Goal: Information Seeking & Learning: Check status

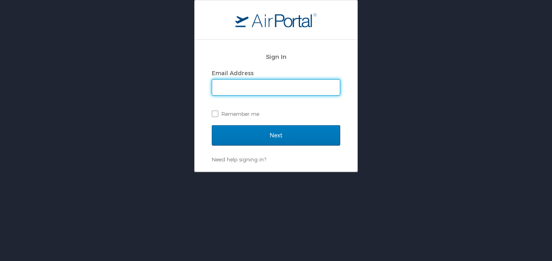
click at [260, 85] on input "Email Address" at bounding box center [276, 87] width 128 height 15
paste input "luke.perry@chghealthcare.com"
type input "luke.perry@chghealthcare.com"
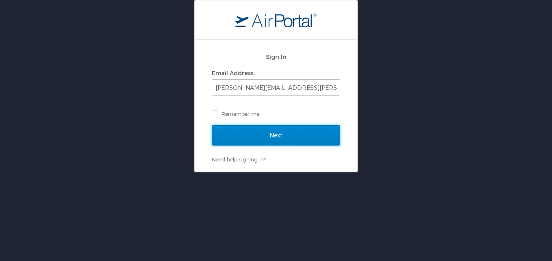
click at [302, 134] on input "Next" at bounding box center [276, 135] width 129 height 20
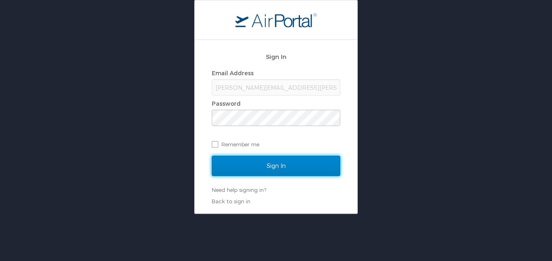
click at [303, 164] on input "Sign In" at bounding box center [276, 166] width 129 height 20
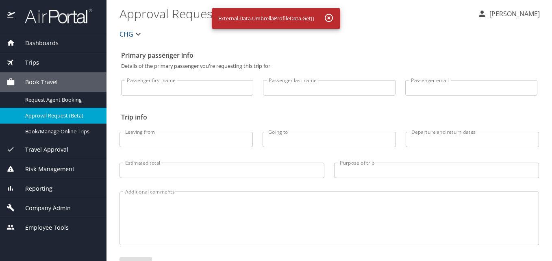
click at [34, 43] on span "Dashboards" at bounding box center [37, 43] width 44 height 9
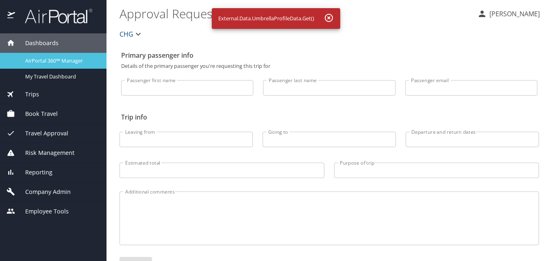
click at [39, 62] on span "AirPortal 360™ Manager" at bounding box center [61, 61] width 72 height 8
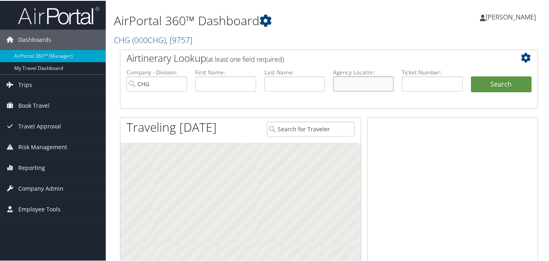
click at [349, 81] on input "text" at bounding box center [363, 83] width 61 height 15
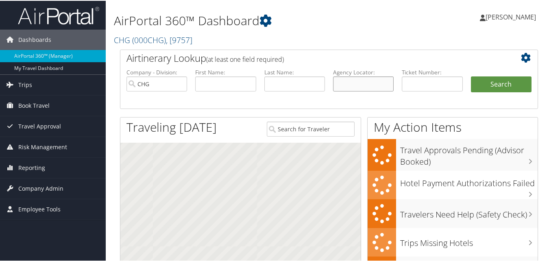
paste input "UYFUGE"
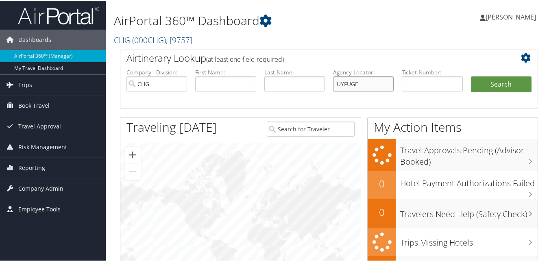
type input "UYFUGE"
click at [471, 76] on button "Search" at bounding box center [501, 84] width 61 height 16
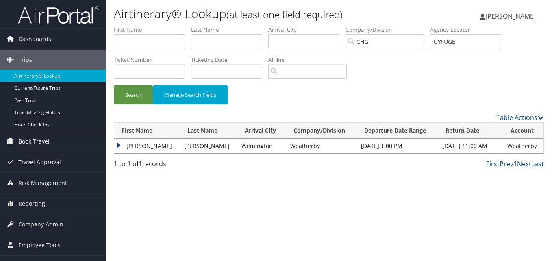
click at [115, 147] on td "[PERSON_NAME]" at bounding box center [147, 146] width 66 height 15
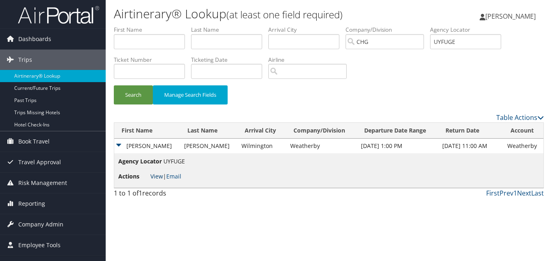
click at [157, 175] on link "View" at bounding box center [157, 176] width 13 height 8
click at [380, 37] on input "CHG" at bounding box center [385, 41] width 79 height 15
click at [412, 83] on div "Search Manage Search Fields" at bounding box center [329, 69] width 443 height 87
click at [454, 39] on input "UYFUGE" at bounding box center [465, 41] width 71 height 15
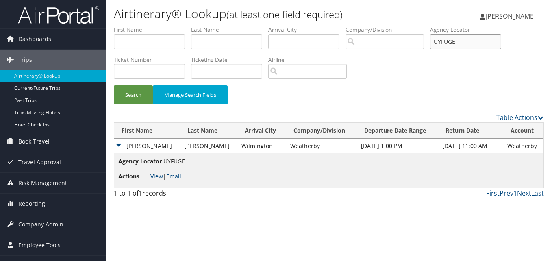
paste input "MOXKBX"
click at [114, 85] on button "Search" at bounding box center [133, 94] width 39 height 19
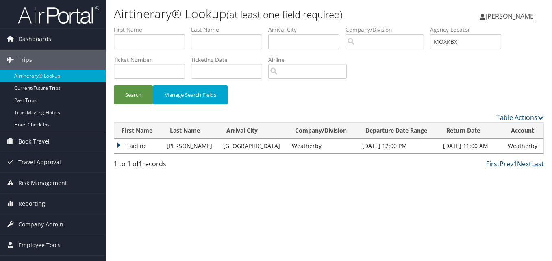
click at [120, 146] on td "Taidine" at bounding box center [138, 146] width 48 height 15
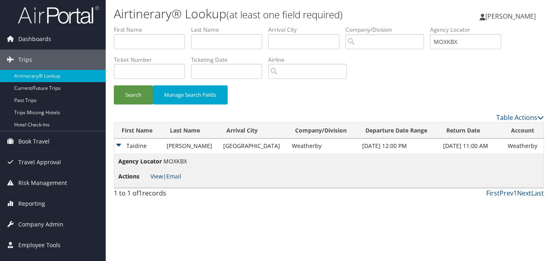
click at [156, 175] on link "View" at bounding box center [157, 176] width 13 height 8
click at [483, 47] on input "MOXKBX" at bounding box center [465, 41] width 71 height 15
paste input "HXJWWU"
click at [114, 85] on button "Search" at bounding box center [133, 94] width 39 height 19
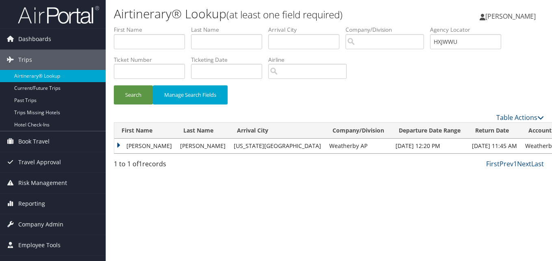
click at [121, 142] on td "Erica" at bounding box center [145, 146] width 62 height 15
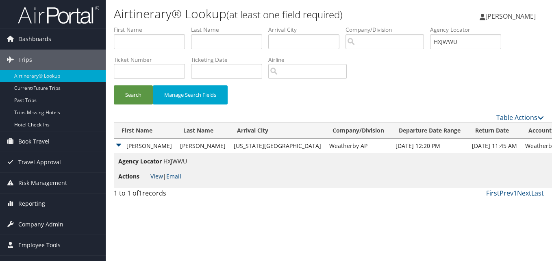
click at [153, 174] on link "View" at bounding box center [157, 176] width 13 height 8
click at [471, 40] on input "HXJWWU" at bounding box center [465, 41] width 71 height 15
paste input "KUGJWG"
click at [114, 85] on button "Search" at bounding box center [133, 94] width 39 height 19
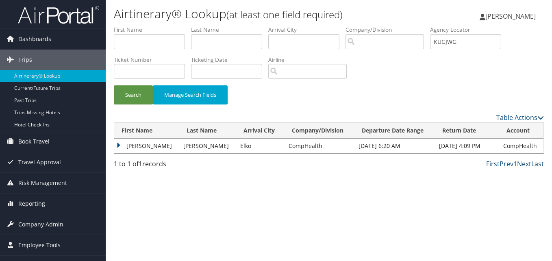
click at [116, 145] on td "Elena" at bounding box center [146, 146] width 65 height 15
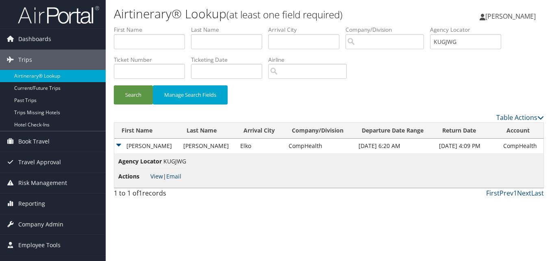
click at [153, 179] on link "View" at bounding box center [157, 176] width 13 height 8
click at [469, 40] on input "KUGJWG" at bounding box center [465, 41] width 71 height 15
paste input "CNEMWB"
click at [114, 85] on button "Search" at bounding box center [133, 94] width 39 height 19
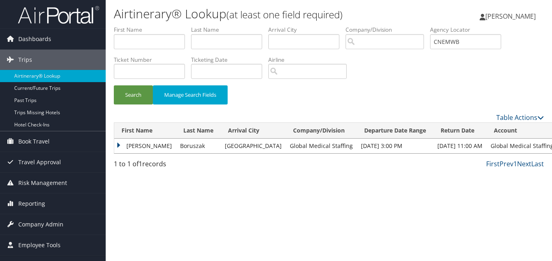
click at [120, 145] on td "Allan" at bounding box center [145, 146] width 62 height 15
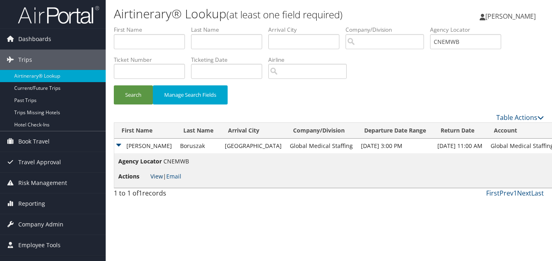
click at [152, 177] on link "View" at bounding box center [157, 176] width 13 height 8
click at [485, 44] on input "CNEMWB" at bounding box center [465, 41] width 71 height 15
paste input "JZLQKH"
type input "JZLQKH"
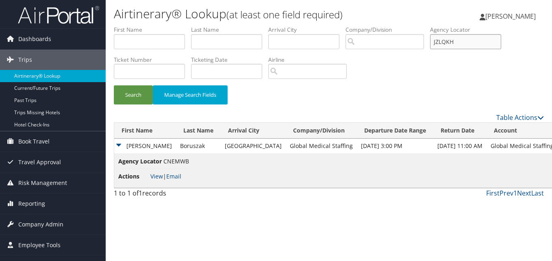
click at [114, 85] on button "Search" at bounding box center [133, 94] width 39 height 19
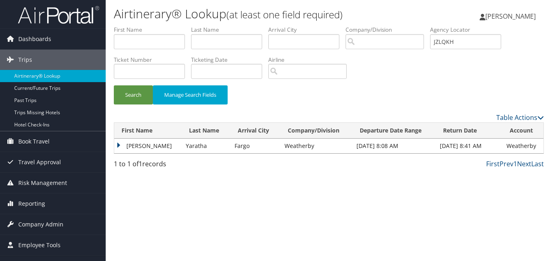
click at [117, 144] on td "Gokul" at bounding box center [148, 146] width 68 height 15
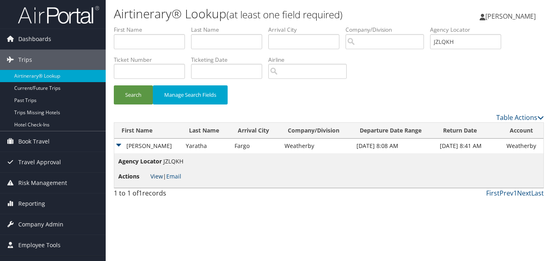
click at [153, 176] on link "View" at bounding box center [157, 176] width 13 height 8
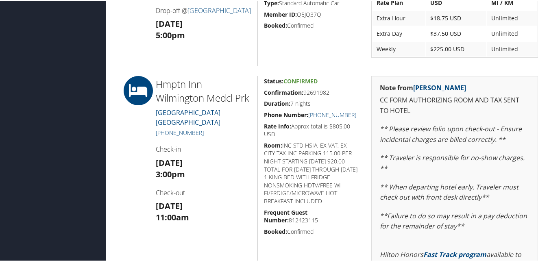
scroll to position [325, 0]
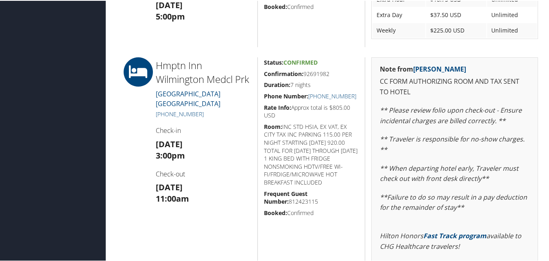
drag, startPoint x: 358, startPoint y: 99, endPoint x: 262, endPoint y: 72, distance: 98.8
click at [262, 72] on div "Status: Confirmed Confirmation: 92691982 Duration: 7 nights Phone Number: [PHON…" at bounding box center [311, 192] width 108 height 270
copy div "Confirmation: 92691982 Duration: 7 nights Phone Number: [PHONE_NUMBER]"
click at [157, 134] on h4 "Check-in" at bounding box center [204, 129] width 96 height 9
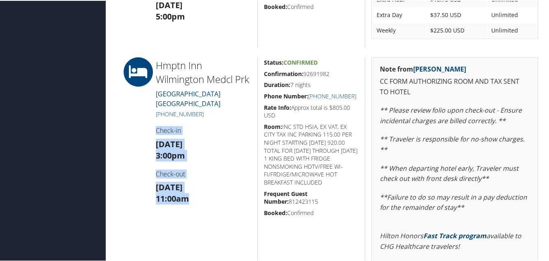
drag, startPoint x: 155, startPoint y: 142, endPoint x: 198, endPoint y: 207, distance: 78.0
click at [198, 207] on div "[GEOGRAPHIC_DATA] [GEOGRAPHIC_DATA] Medcl Prk [STREET_ADDRESS] [PHONE_NUMBER] C…" at bounding box center [204, 192] width 108 height 270
click at [221, 161] on h3 "[DATE] 3:00pm" at bounding box center [204, 149] width 96 height 23
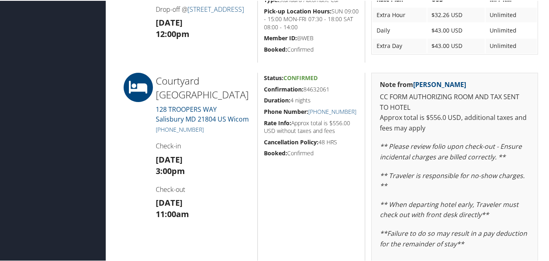
scroll to position [325, 0]
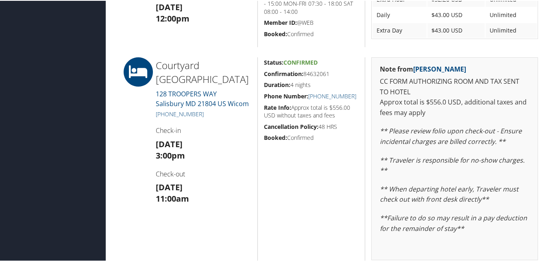
drag, startPoint x: 358, startPoint y: 96, endPoint x: 262, endPoint y: 76, distance: 97.3
click at [262, 76] on div "Status: Confirmed Confirmation: 84632061 Duration: 4 nights Phone Number: [PHON…" at bounding box center [311, 183] width 108 height 252
copy div "Confirmation: 84632061 Duration: 4 nights Phone Number: [PHONE_NUMBER]"
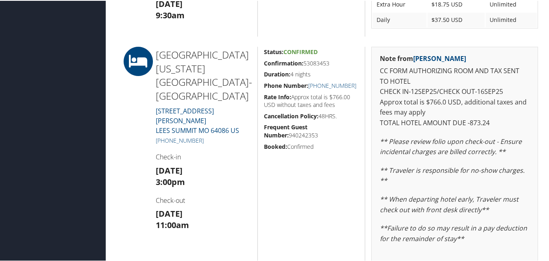
scroll to position [651, 0]
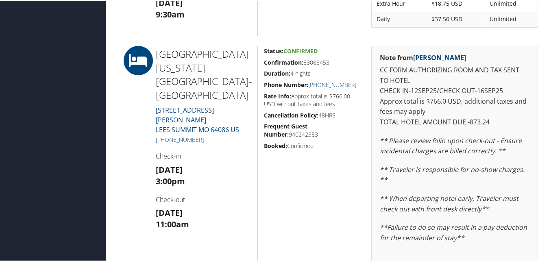
drag, startPoint x: 360, startPoint y: 85, endPoint x: 262, endPoint y: 64, distance: 100.6
click at [262, 64] on div "Status: Confirmed Confirmation: 53083453 Duration: 4 nights Phone Number: [PHON…" at bounding box center [311, 220] width 108 height 350
copy div "Confirmation: 53083453 Duration: 4 nights Phone Number: [PHONE_NUMBER]"
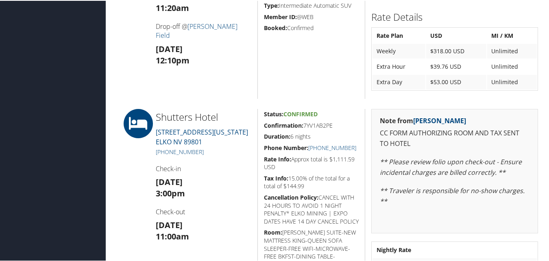
scroll to position [610, 0]
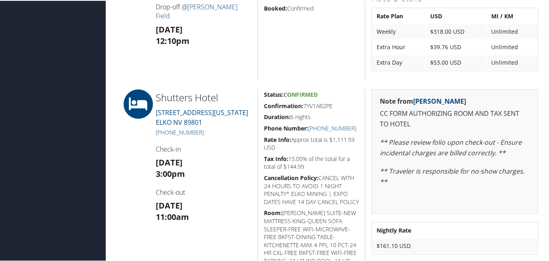
drag, startPoint x: 357, startPoint y: 127, endPoint x: 261, endPoint y: 105, distance: 98.2
click at [261, 105] on div "Status: Confirmed Confirmation: 7YV1AB2PE Duration: 6 nights Phone Number: +1 (…" at bounding box center [311, 196] width 108 height 214
copy div "Confirmation: 7YV1AB2PE Duration: 6 nights Phone Number: +1 (775) 777-1200"
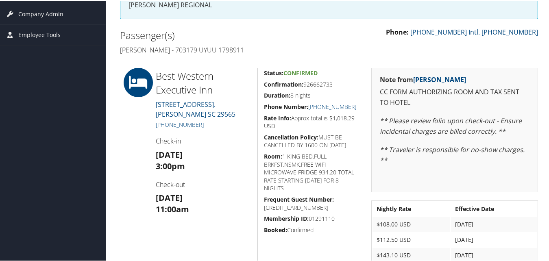
scroll to position [159, 0]
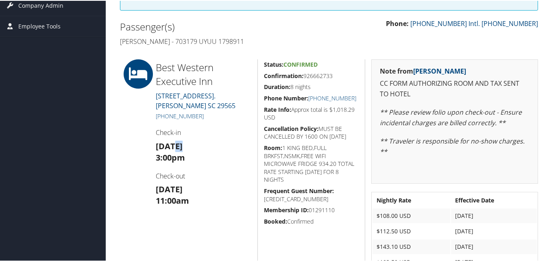
drag, startPoint x: 177, startPoint y: 144, endPoint x: 183, endPoint y: 146, distance: 6.8
click at [183, 146] on strong "[DATE]" at bounding box center [169, 145] width 27 height 11
click at [199, 160] on h3 "[DATE] 3:00pm" at bounding box center [204, 151] width 96 height 23
drag, startPoint x: 177, startPoint y: 147, endPoint x: 183, endPoint y: 147, distance: 6.9
click at [183, 147] on strong "[DATE]" at bounding box center [169, 145] width 27 height 11
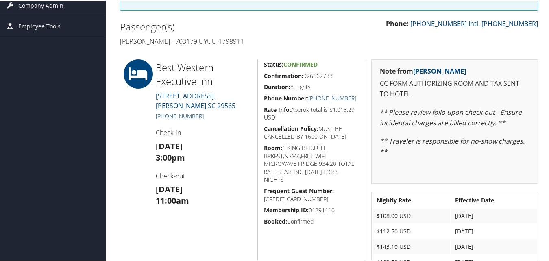
click at [195, 163] on div "Best Western Executive Inn 1534 HIGHWAY 38 WEST. LATTA SC 29565 +1 (843) 752-50…" at bounding box center [204, 169] width 108 height 220
drag, startPoint x: 180, startPoint y: 190, endPoint x: 186, endPoint y: 190, distance: 6.1
click at [183, 190] on strong "Mon 22 Sep" at bounding box center [169, 188] width 27 height 11
click at [201, 148] on h3 "Sun 14 Sep 3:00pm" at bounding box center [204, 151] width 96 height 23
drag, startPoint x: 177, startPoint y: 146, endPoint x: 186, endPoint y: 150, distance: 9.5
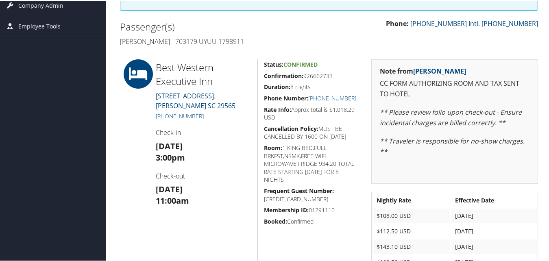
click at [183, 150] on strong "Sun 14 Sep" at bounding box center [169, 145] width 27 height 11
click at [179, 149] on strong "Sun 14 Sep" at bounding box center [169, 145] width 27 height 11
drag, startPoint x: 177, startPoint y: 148, endPoint x: 183, endPoint y: 150, distance: 6.6
click at [183, 150] on strong "Sun 14 Sep" at bounding box center [169, 145] width 27 height 11
click at [193, 151] on h3 "Sun 14 Sep 3:00pm" at bounding box center [204, 151] width 96 height 23
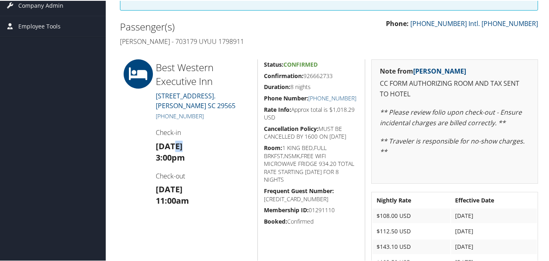
drag, startPoint x: 176, startPoint y: 148, endPoint x: 183, endPoint y: 148, distance: 7.3
click at [183, 148] on strong "Sun 14 Sep" at bounding box center [169, 145] width 27 height 11
click at [213, 161] on h3 "Sun 14 Sep 3:00pm" at bounding box center [204, 151] width 96 height 23
drag, startPoint x: 359, startPoint y: 98, endPoint x: 264, endPoint y: 74, distance: 97.9
click at [264, 74] on div "Status: Confirmed Confirmation: 926662733 Duration: 8 nights Phone Number: +1 (…" at bounding box center [311, 169] width 108 height 220
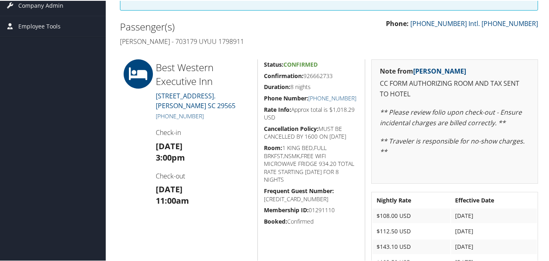
copy div "Confirmation: 926662733 Duration: 8 nights Phone Number: +1 (843) 752-5060"
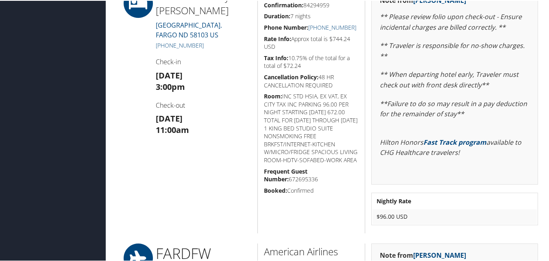
scroll to position [692, 0]
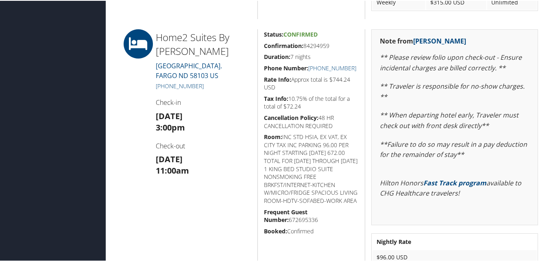
drag, startPoint x: 356, startPoint y: 69, endPoint x: 261, endPoint y: 46, distance: 97.5
click at [261, 46] on div "Status: Confirmed Confirmation: 84294959 Duration: 7 nights Phone Number: [PHON…" at bounding box center [311, 150] width 108 height 245
copy div "Confirmation: 84294959 Duration: 7 nights Phone Number: [PHONE_NUMBER]"
